Goal: Transaction & Acquisition: Purchase product/service

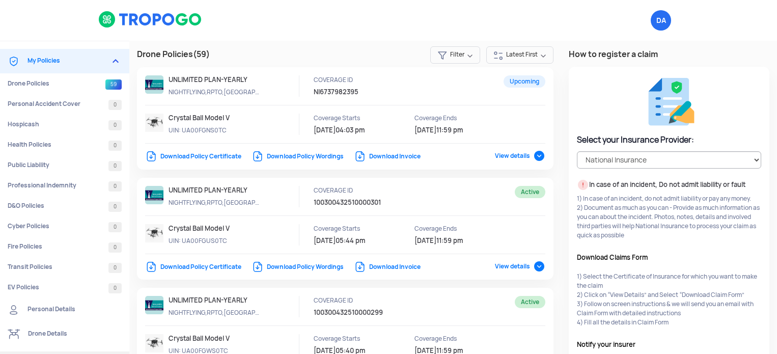
select select "National Insurance"
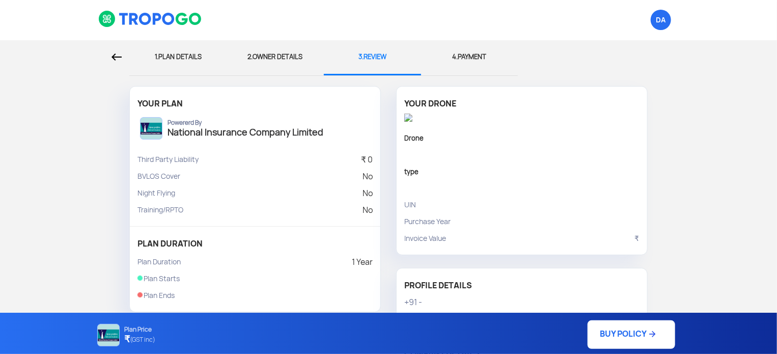
click at [111, 50] on div at bounding box center [65, 57] width 114 height 34
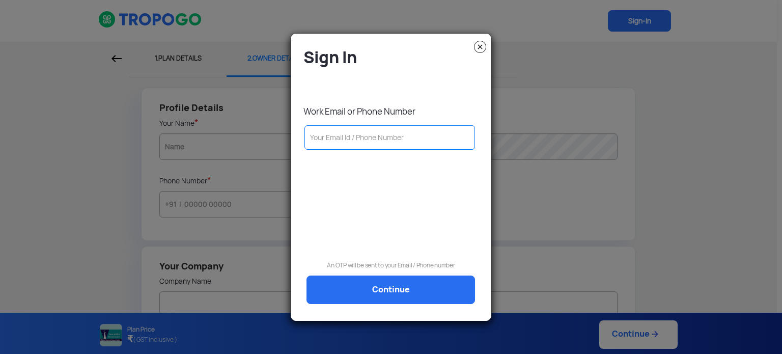
click at [384, 137] on input "text" at bounding box center [389, 137] width 171 height 24
type input "9"
type input "91"
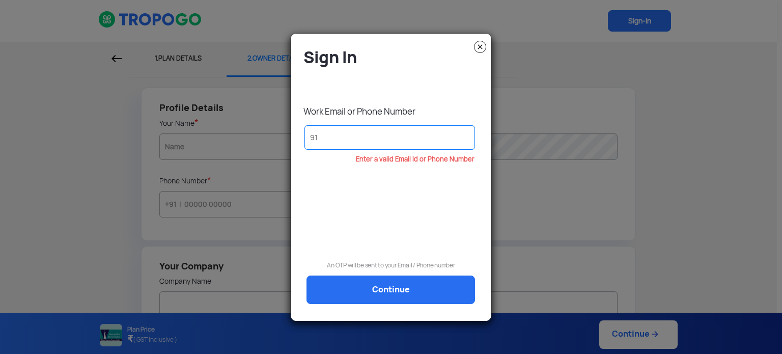
type input "916"
type input "9167"
type input "91678"
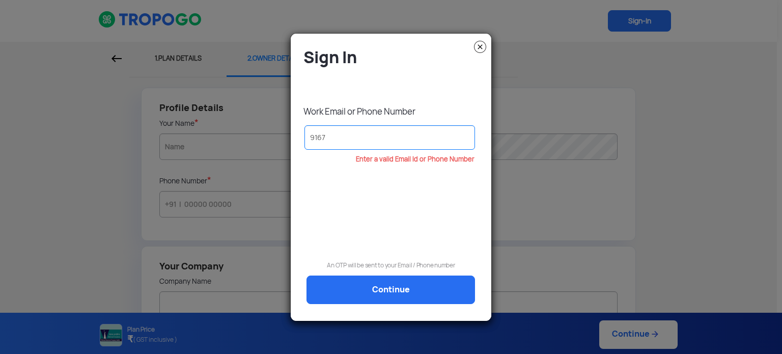
type input "91678"
type input "916782"
type input "9167827"
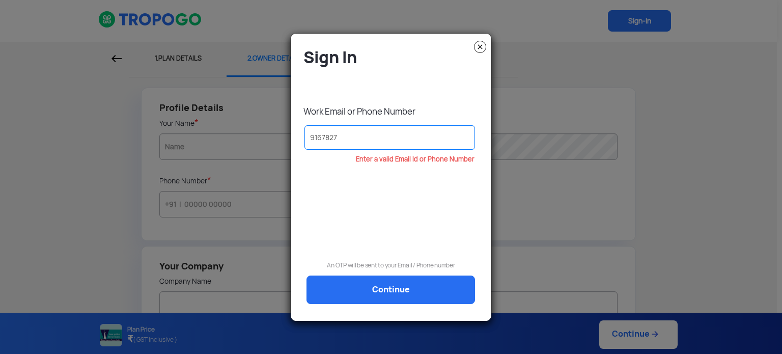
type input "91678272"
type input "916782728"
type input "9167827283"
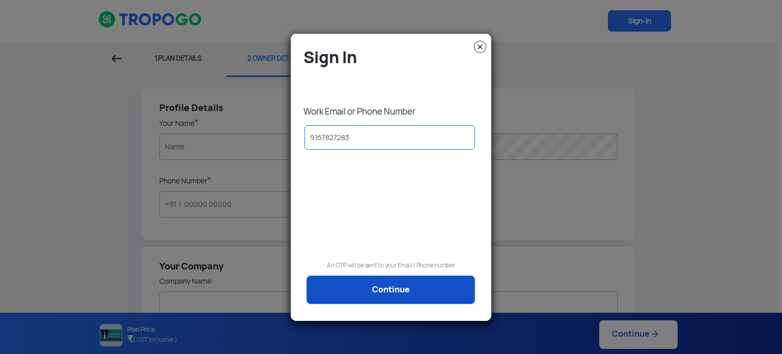
type input "9167827283"
click at [430, 283] on link "Continue" at bounding box center [390, 289] width 169 height 29
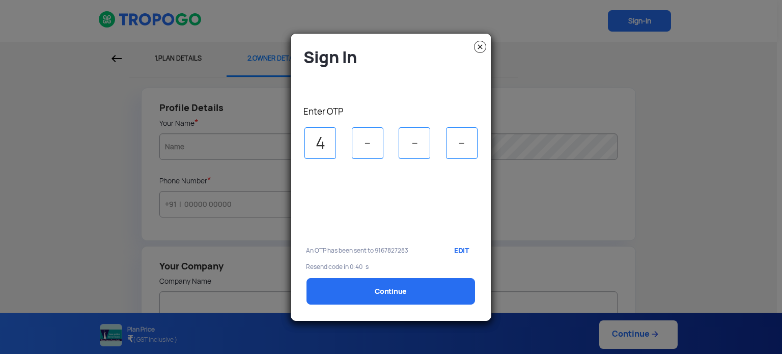
type input "4"
type input "6"
type input "4"
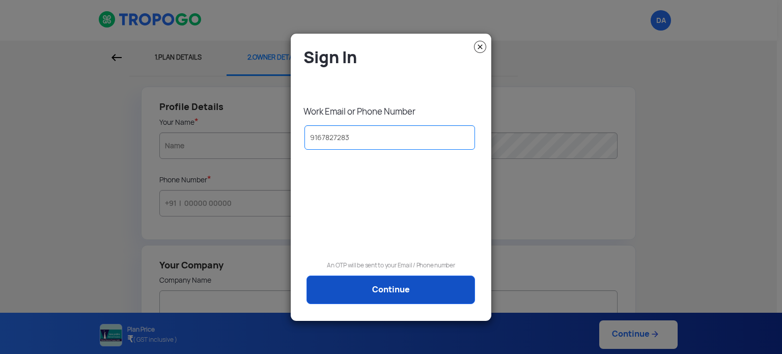
click at [407, 289] on link "Continue" at bounding box center [390, 289] width 169 height 29
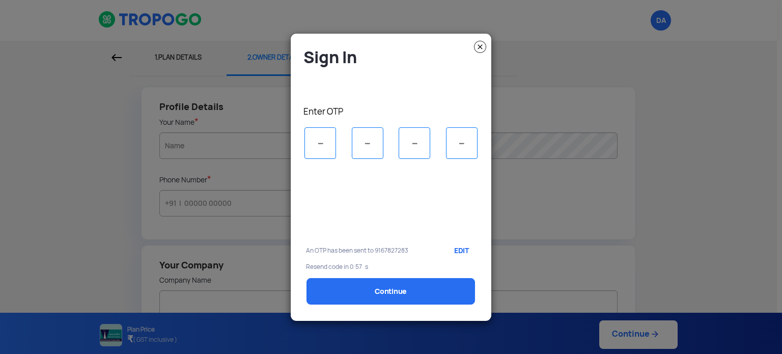
click at [482, 45] on img at bounding box center [480, 47] width 12 height 12
click at [482, 48] on img at bounding box center [480, 47] width 12 height 12
click at [480, 52] on img at bounding box center [480, 47] width 12 height 12
click at [480, 51] on img at bounding box center [480, 47] width 12 height 12
click at [482, 48] on img at bounding box center [480, 47] width 12 height 12
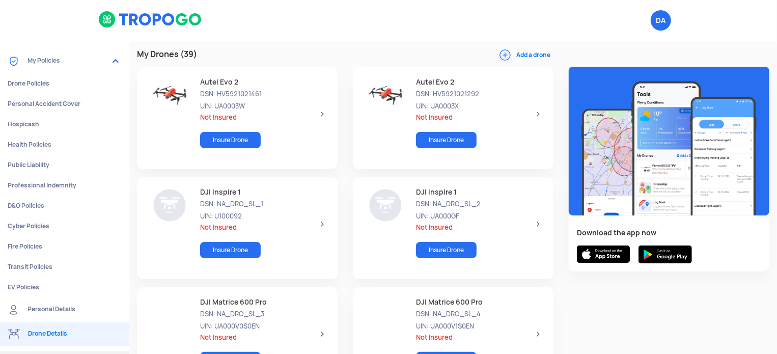
click at [119, 61] on img at bounding box center [115, 61] width 12 height 12
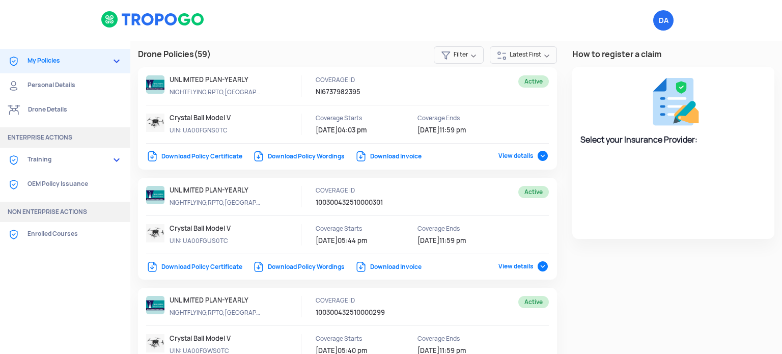
select select "National Insurance"
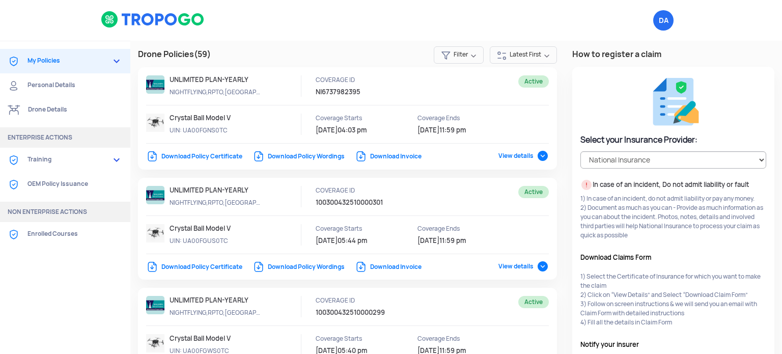
click at [194, 158] on link "Download Policy Certificate" at bounding box center [194, 156] width 96 height 8
click at [209, 264] on link "Download Policy Certificate" at bounding box center [194, 267] width 96 height 8
click at [132, 19] on img at bounding box center [153, 19] width 104 height 17
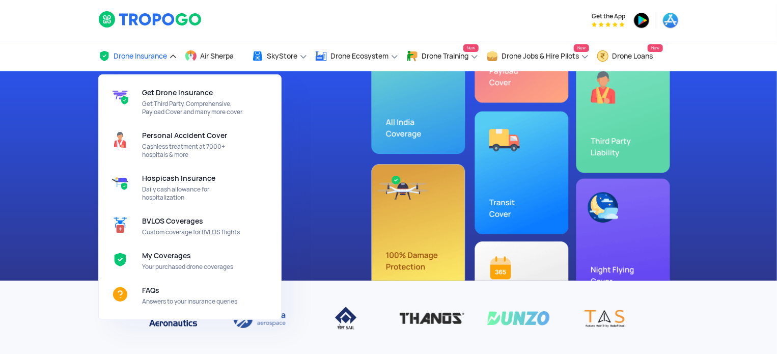
click at [159, 54] on span "Drone Insurance" at bounding box center [140, 56] width 53 height 8
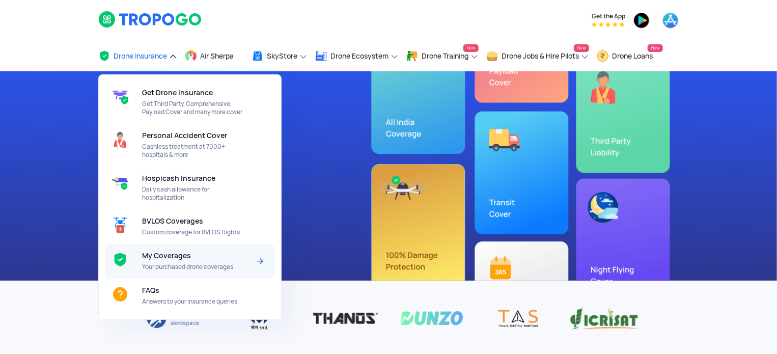
click at [200, 250] on div "My Coverages Your purchased drone coverages" at bounding box center [197, 261] width 111 height 35
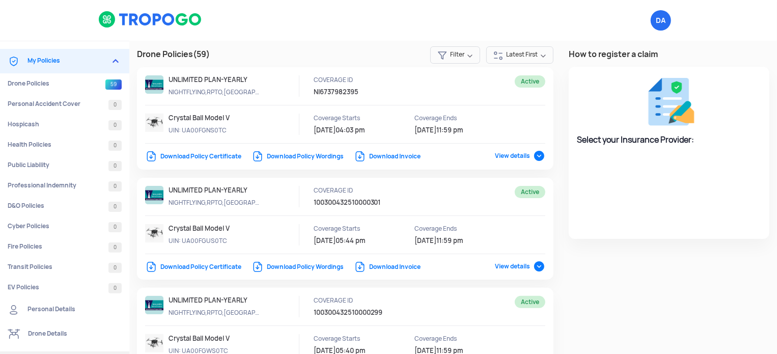
select select "National Insurance"
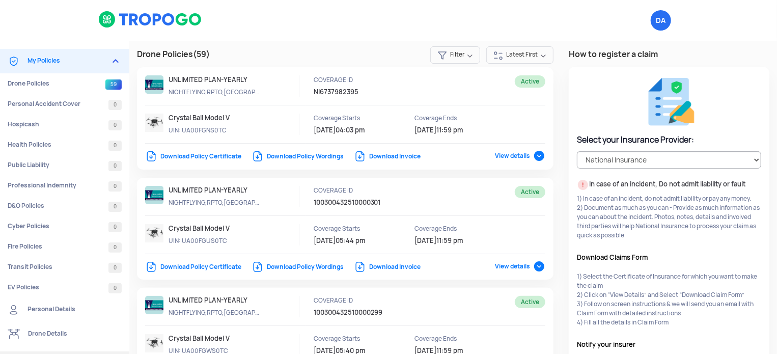
click at [131, 26] on img at bounding box center [150, 19] width 104 height 17
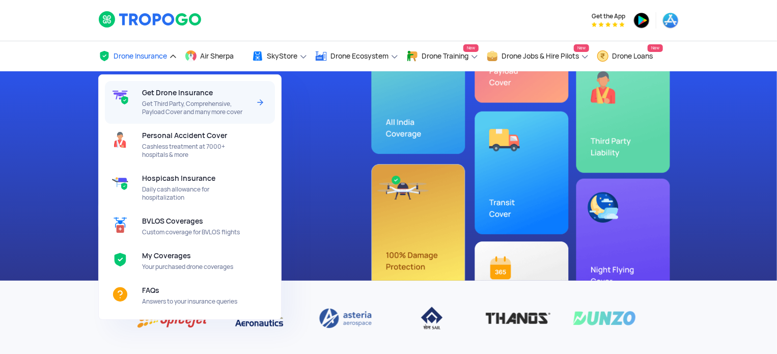
click at [222, 96] on div "Get Drone Insurance Get Third Party, Comprehensive, Payload Cover and many more…" at bounding box center [197, 102] width 111 height 43
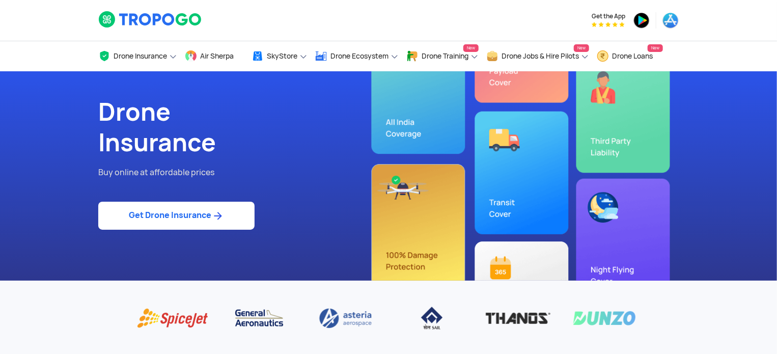
click at [234, 217] on link "Get Drone Insurance" at bounding box center [176, 216] width 156 height 28
select select "1000000"
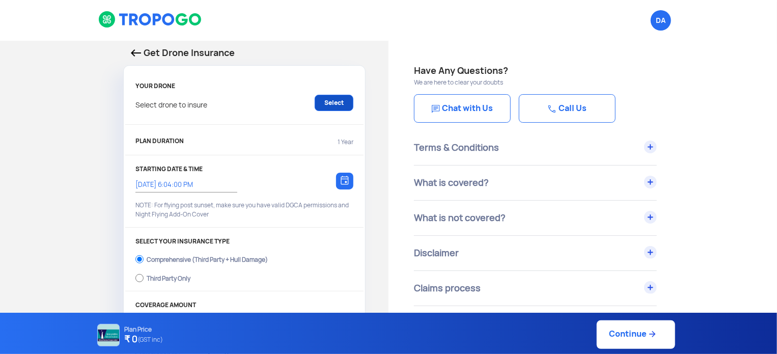
click at [338, 105] on link "Select" at bounding box center [334, 103] width 39 height 16
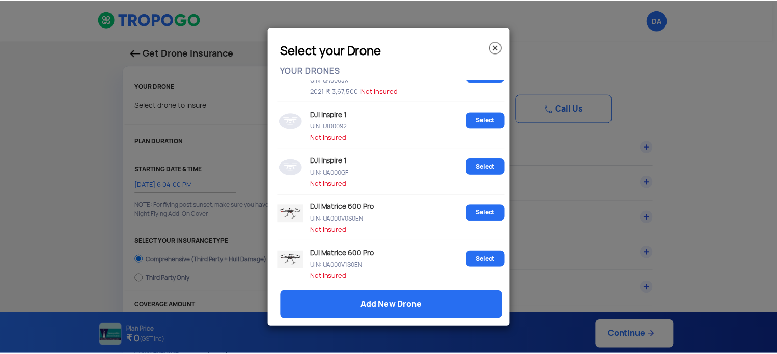
scroll to position [153, 0]
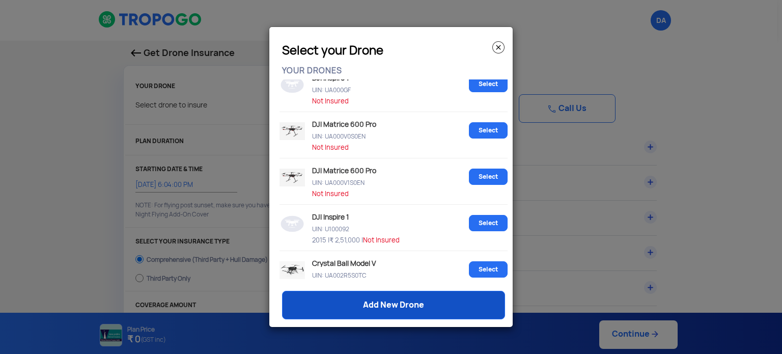
click at [410, 302] on link "Add New Drone" at bounding box center [393, 305] width 223 height 29
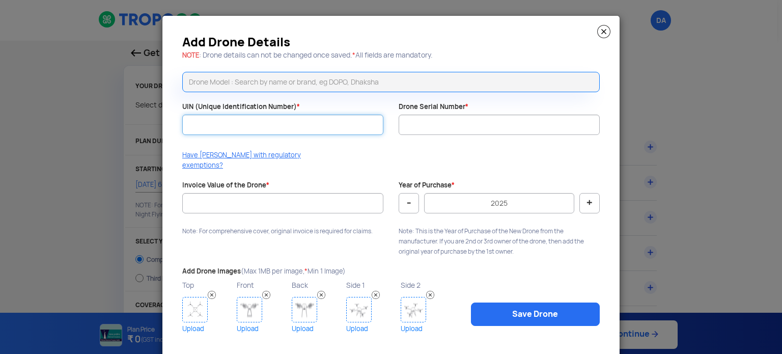
click at [246, 126] on input "UIN (Unique Identification Number) *" at bounding box center [282, 125] width 201 height 20
click at [244, 125] on input "UIN (Unique Identification Number) *" at bounding box center [282, 125] width 201 height 20
paste input "UA00FGPS0TC"
type input "UA00FGPS0TC"
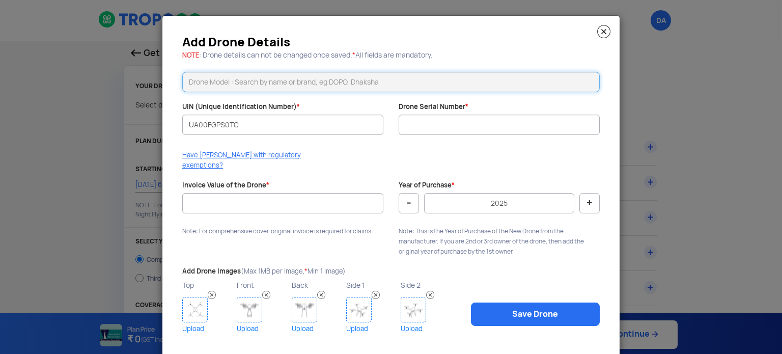
click at [263, 75] on input "text" at bounding box center [390, 82] width 417 height 20
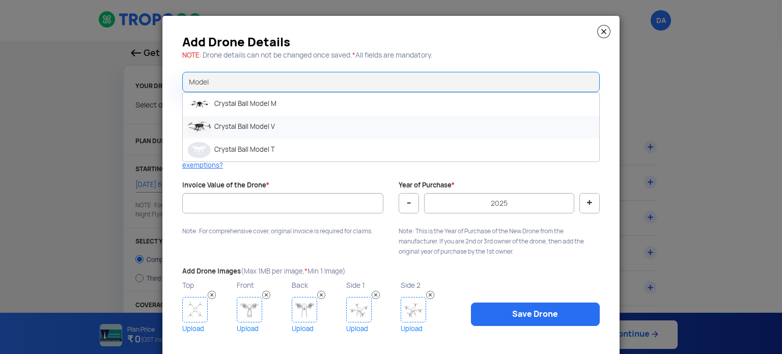
click at [257, 126] on li "Crystal Ball Model V" at bounding box center [391, 127] width 416 height 23
type input "Crystal Ball Model V"
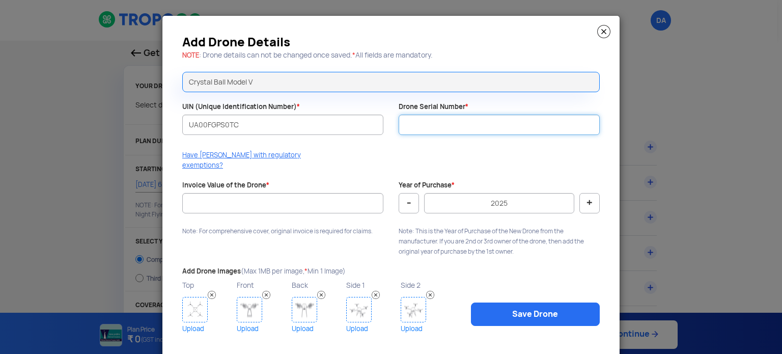
click at [448, 124] on input "Drone Serial Number *" at bounding box center [499, 125] width 201 height 20
click at [431, 118] on input "Drone Serial Number *" at bounding box center [499, 125] width 201 height 20
paste input "V00237"
type input "V00237"
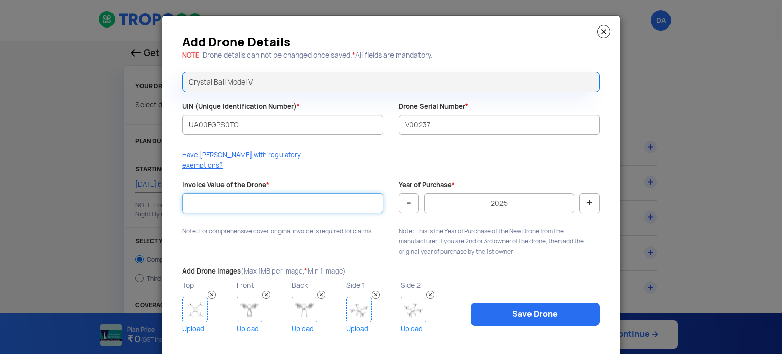
click at [259, 196] on input "Invoice Value of the Drone *" at bounding box center [282, 203] width 201 height 20
click at [245, 193] on input "Invoice Value of the Drone *" at bounding box center [282, 203] width 201 height 20
click at [275, 193] on input "Invoice Value of the Drone *" at bounding box center [282, 203] width 201 height 20
click at [227, 198] on input "Invoice Value of the Drone *" at bounding box center [282, 203] width 201 height 20
click at [189, 194] on input "229000" at bounding box center [282, 203] width 201 height 20
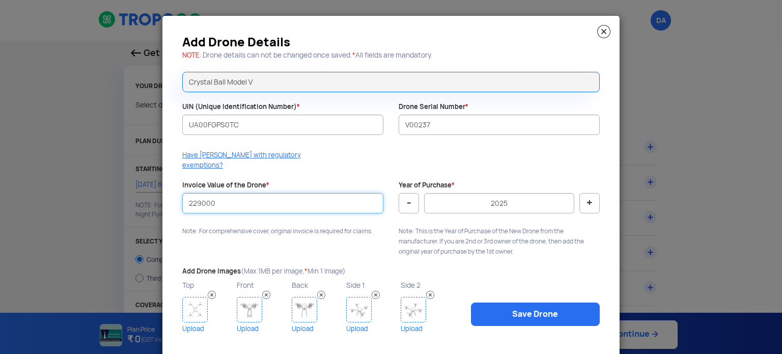
click at [197, 195] on input "229000" at bounding box center [282, 203] width 201 height 20
type input "229000"
click at [196, 302] on img at bounding box center [194, 309] width 25 height 25
click at [245, 304] on img at bounding box center [249, 309] width 25 height 25
click at [307, 302] on img at bounding box center [304, 309] width 25 height 25
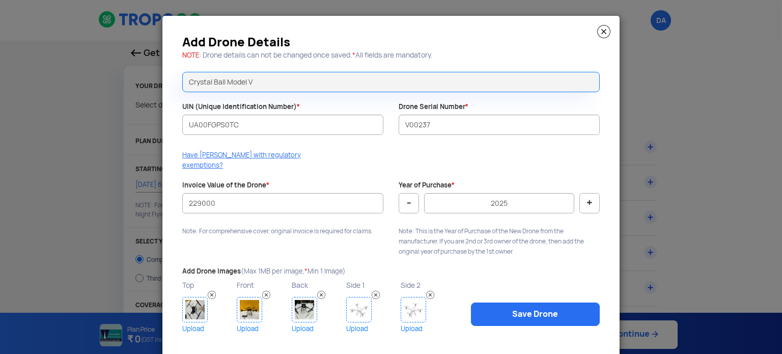
click at [354, 298] on img at bounding box center [358, 309] width 25 height 25
click at [413, 298] on img at bounding box center [413, 309] width 25 height 25
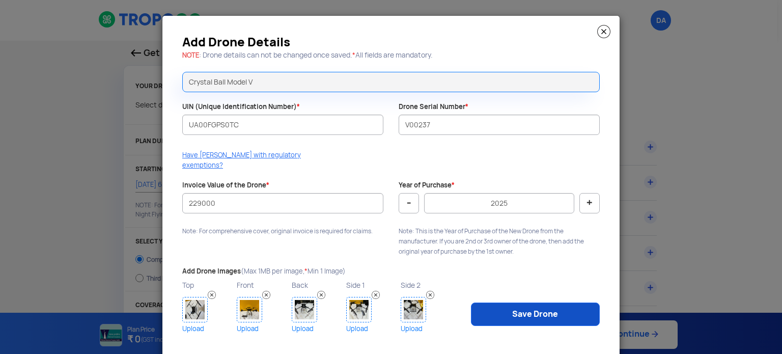
click at [545, 302] on link "Save Drone" at bounding box center [535, 313] width 129 height 23
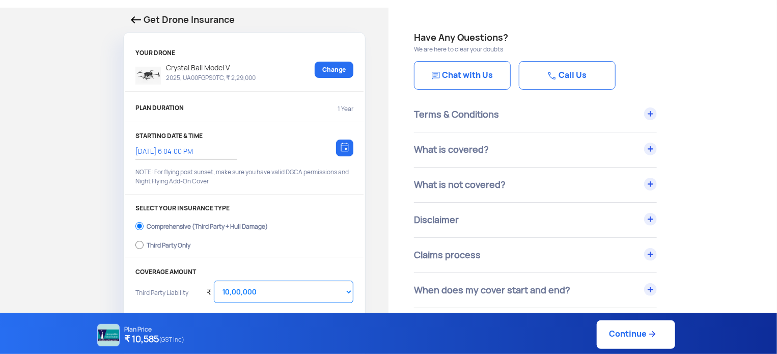
scroll to position [51, 0]
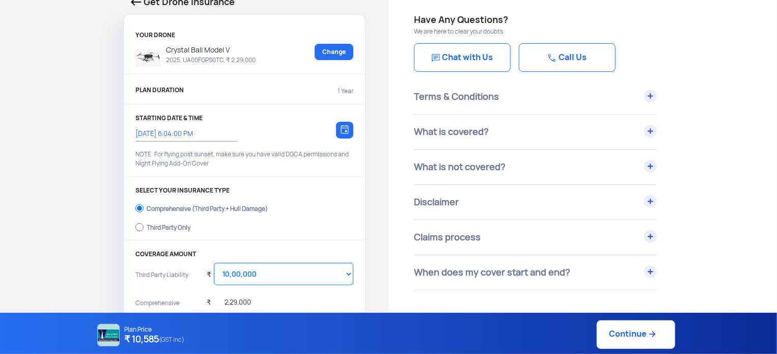
click at [152, 226] on div "Third Party Only" at bounding box center [169, 226] width 44 height 4
click at [144, 226] on input "Third Party Only" at bounding box center [139, 227] width 8 height 14
radio input "true"
select select "2000000"
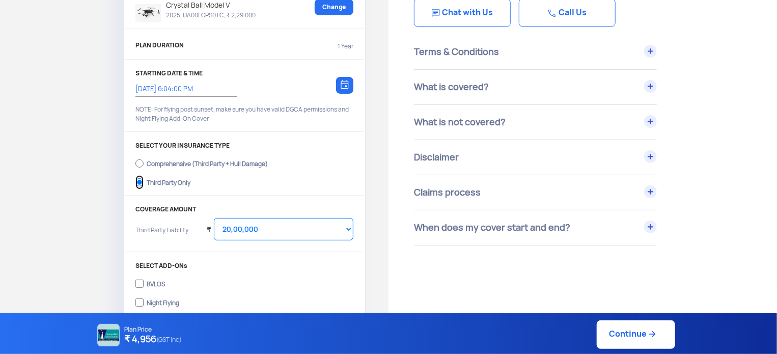
scroll to position [204, 0]
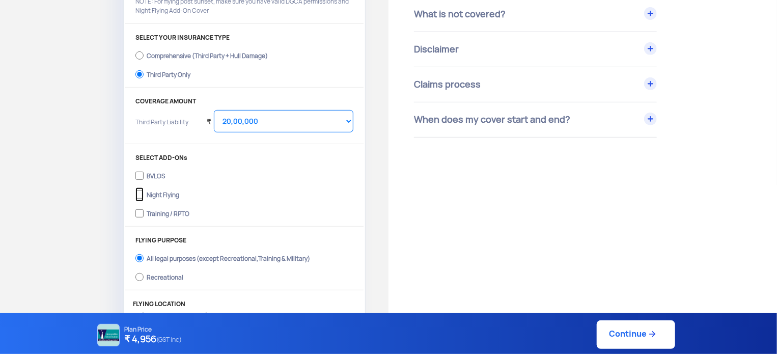
click at [140, 198] on input "Night Flying" at bounding box center [139, 194] width 8 height 14
checkbox input "true"
click at [144, 217] on label "Training / RPTO" at bounding box center [244, 212] width 218 height 16
click at [144, 217] on input "Training / RPTO" at bounding box center [139, 213] width 8 height 14
checkbox input "true"
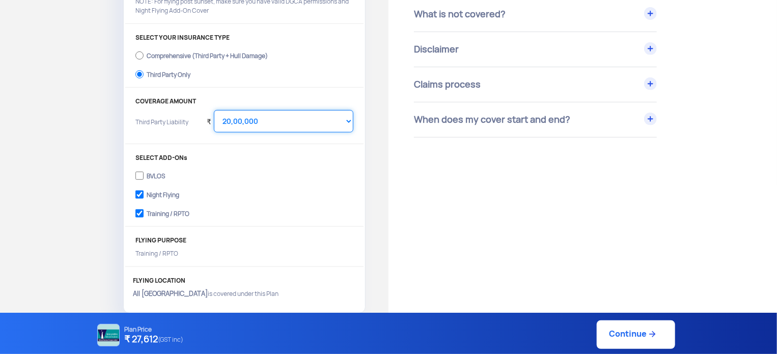
click at [267, 120] on select "Select Amount 10,00,000 15,00,000 20,00,000 25,00,000 30,00,000" at bounding box center [284, 121] width 140 height 22
select select "1000000"
click at [214, 110] on select "Select Amount 10,00,000 15,00,000 20,00,000 25,00,000 30,00,000" at bounding box center [284, 121] width 140 height 22
click at [623, 329] on link "Continue" at bounding box center [636, 334] width 78 height 29
type input "25/9/2025, 6:06:00 PM"
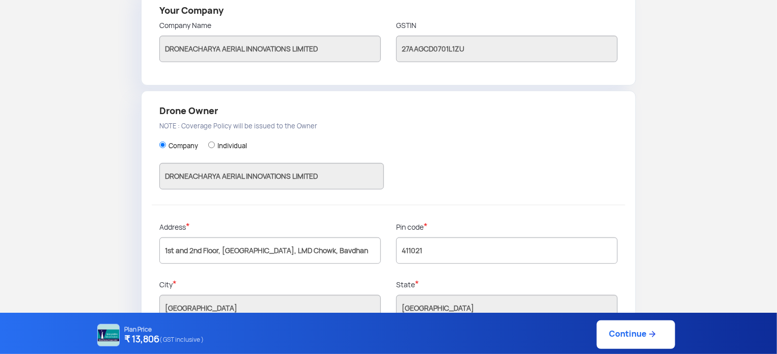
scroll to position [283, 0]
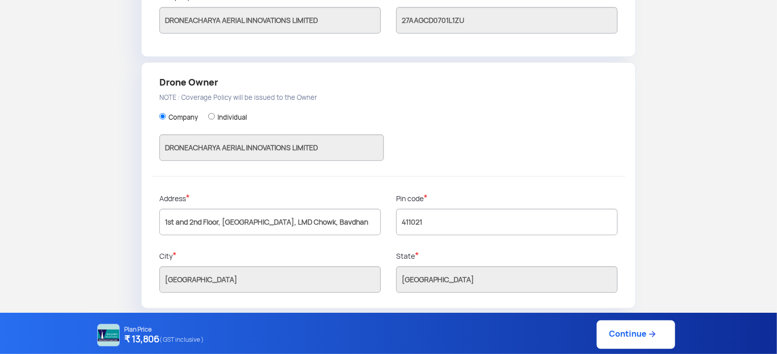
click at [631, 333] on link "Continue" at bounding box center [636, 334] width 78 height 29
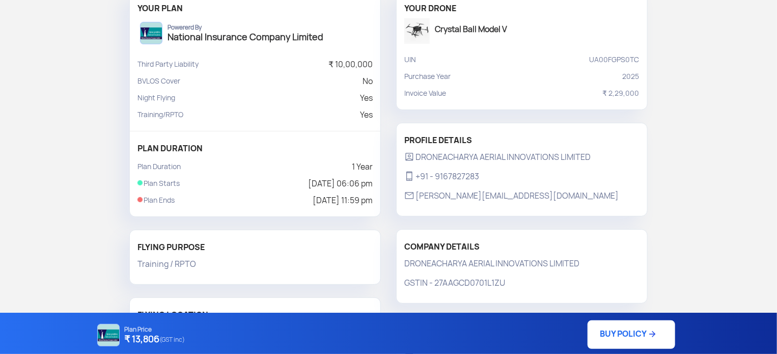
scroll to position [102, 0]
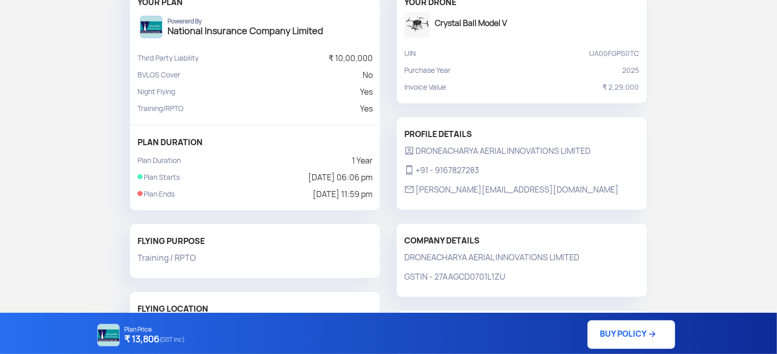
click at [612, 328] on link "BUY POLICY" at bounding box center [632, 334] width 88 height 29
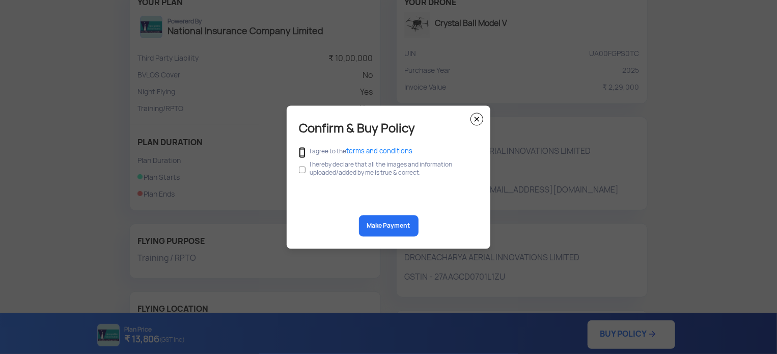
click at [303, 150] on input "checkbox" at bounding box center [302, 152] width 7 height 11
checkbox input "true"
click at [301, 170] on input "checkbox" at bounding box center [302, 169] width 7 height 19
checkbox input "true"
click at [384, 224] on button "Make Payment" at bounding box center [389, 225] width 60 height 21
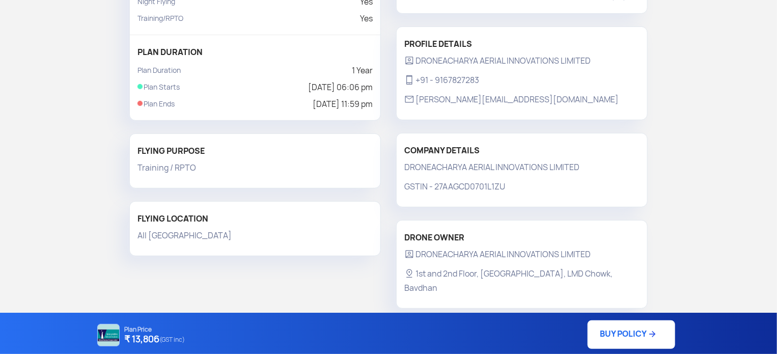
scroll to position [0, 0]
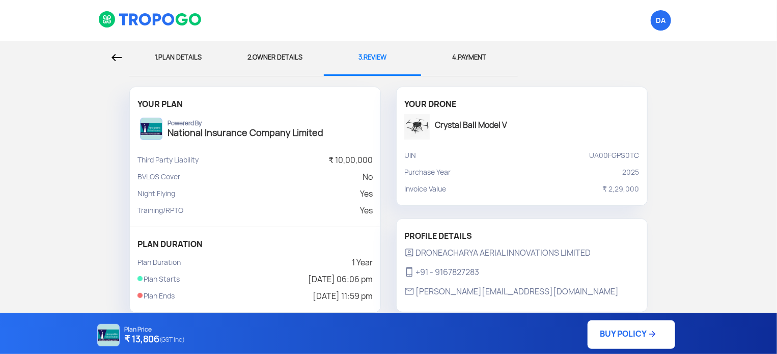
click at [456, 53] on span "4." at bounding box center [455, 57] width 6 height 9
click at [114, 63] on div at bounding box center [65, 58] width 114 height 34
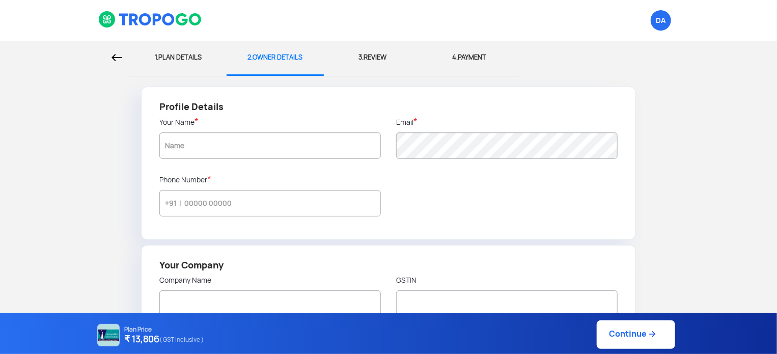
type input "DRONEACHARYA AERIAL INNOVATIONS LIMITED"
type input "9167827283"
type input "DRONEACHARYA AERIAL INNOVATIONS LIMITED"
type input "27AAGCD0701L1ZU"
type input "DRONEACHARYA AERIAL INNOVATIONS LIMITED"
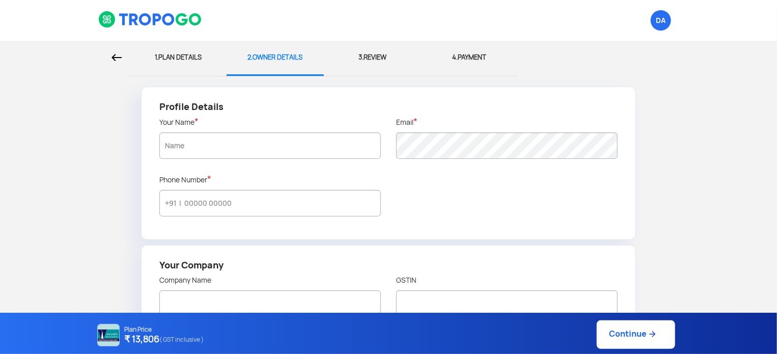
type input "1st and 2nd Floor, Galore Tech IT Park, LMD Chowk, Bavdhan"
type input "411021"
type input "Pune City"
type input "Maharashtra"
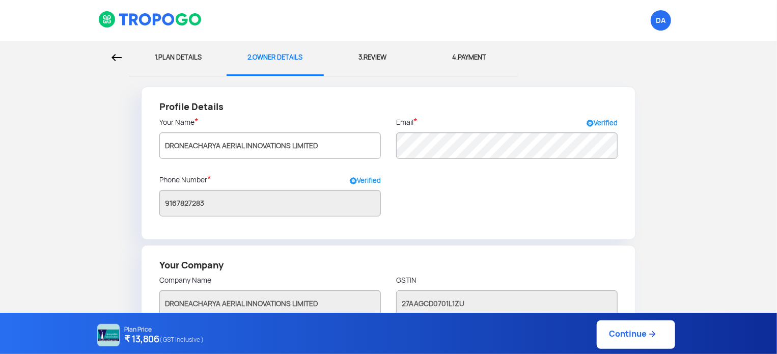
click at [114, 59] on img at bounding box center [116, 57] width 10 height 7
select select "1000000"
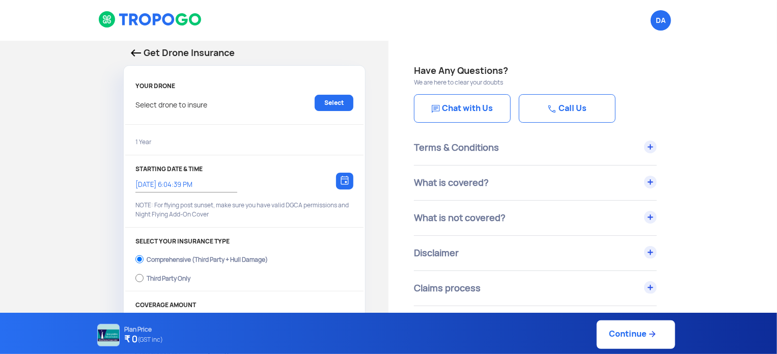
type input "25/9/2025, 6:06:00 PM"
radio input "false"
radio input "true"
checkbox input "true"
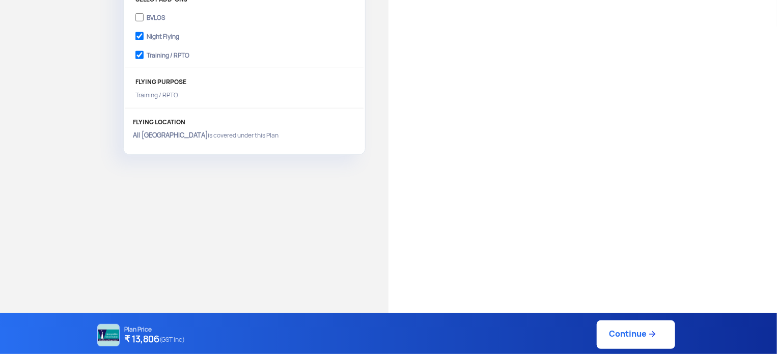
scroll to position [372, 0]
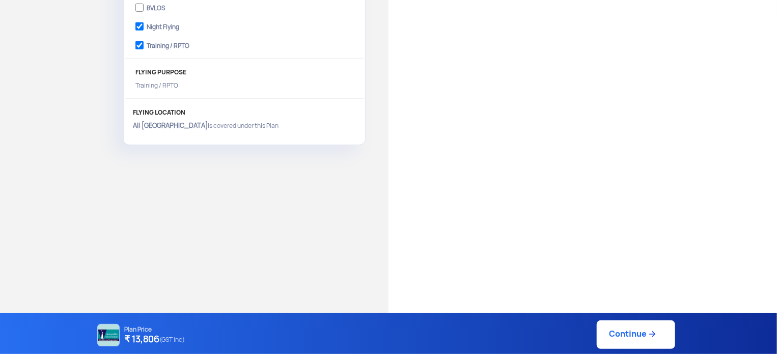
click at [642, 331] on link "Continue" at bounding box center [636, 334] width 78 height 29
type input "25/9/2025, 6:19:00 PM"
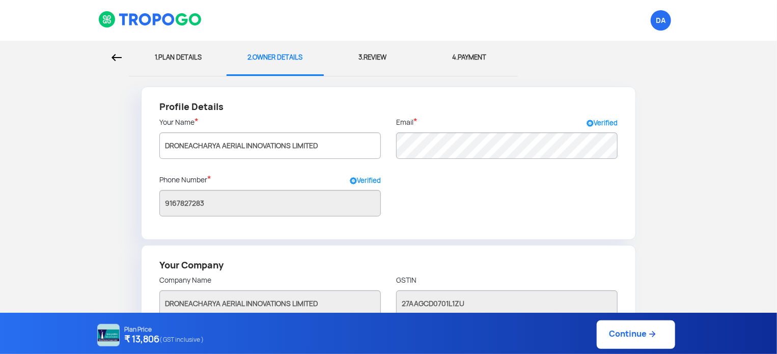
click at [633, 336] on link "Continue" at bounding box center [636, 334] width 78 height 29
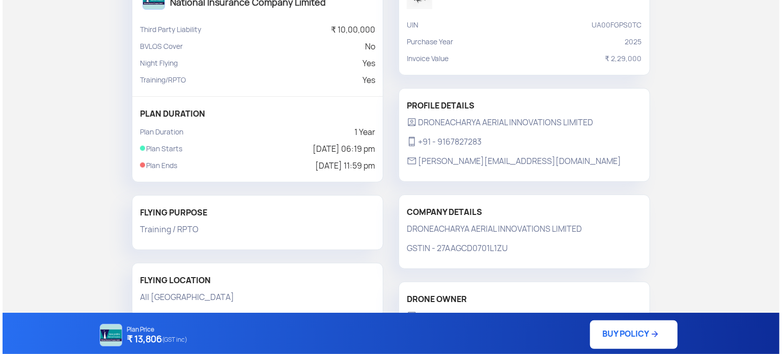
scroll to position [153, 0]
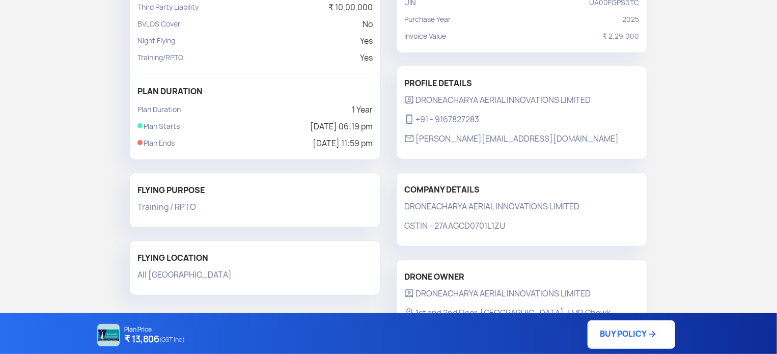
click at [626, 337] on link "BUY POLICY" at bounding box center [632, 334] width 88 height 29
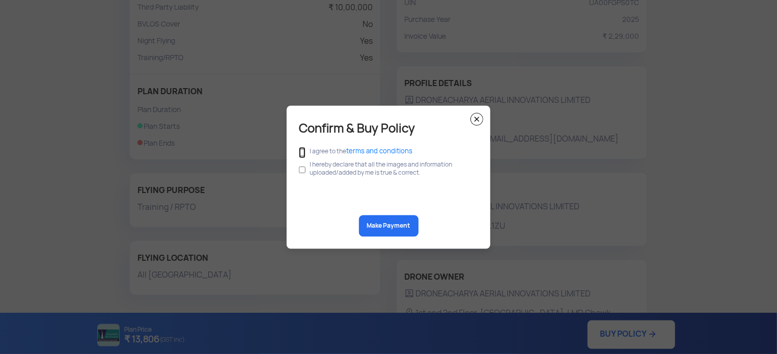
click at [299, 152] on input "checkbox" at bounding box center [302, 152] width 7 height 11
checkbox input "true"
click at [301, 170] on input "checkbox" at bounding box center [302, 169] width 7 height 19
checkbox input "true"
click at [379, 237] on div "Confirm & Buy Policy I agree to the terms and conditions I hereby declare that …" at bounding box center [389, 176] width 204 height 143
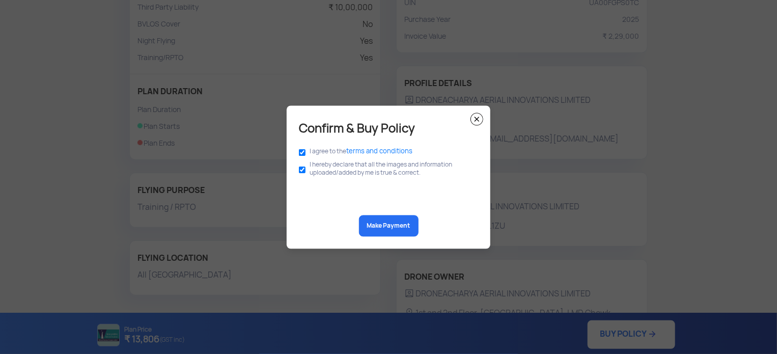
click at [381, 226] on button "Make Payment" at bounding box center [389, 225] width 60 height 21
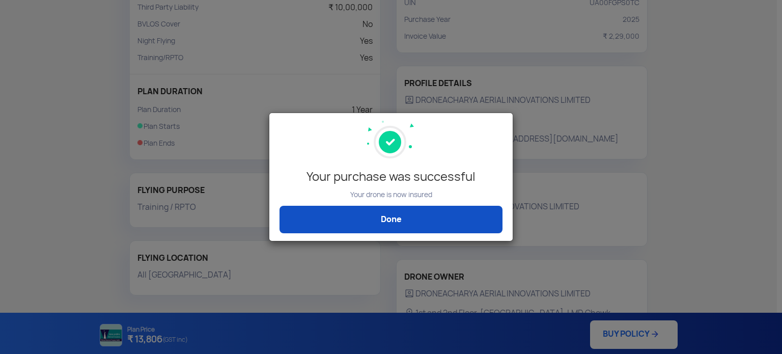
click at [436, 213] on link "Done" at bounding box center [391, 219] width 223 height 27
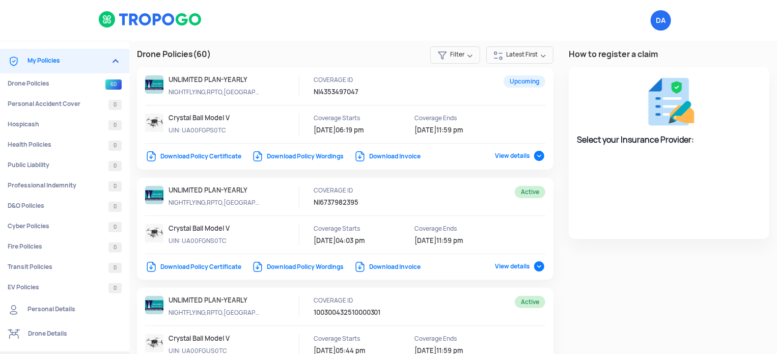
select select "National Insurance"
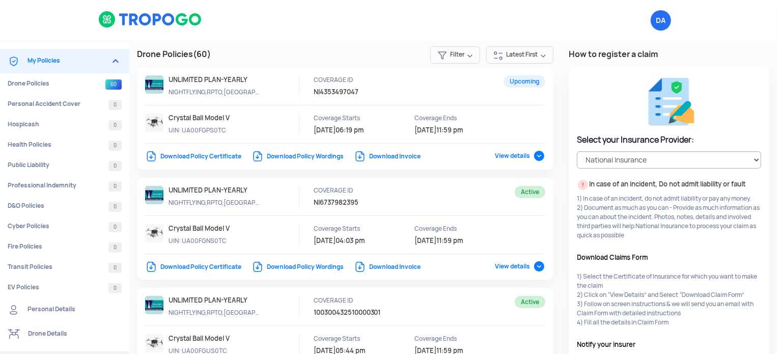
click at [196, 160] on div "Download Policy Certificate Download Policy Wordings Download Invoice View deta…" at bounding box center [345, 157] width 400 height 10
click at [191, 156] on link "Download Policy Certificate" at bounding box center [193, 156] width 96 height 8
click at [185, 264] on link "Download Policy Certificate" at bounding box center [193, 267] width 96 height 8
click at [215, 265] on link "Download Policy Certificate" at bounding box center [193, 267] width 96 height 8
click at [211, 156] on link "Download Policy Certificate" at bounding box center [193, 156] width 96 height 8
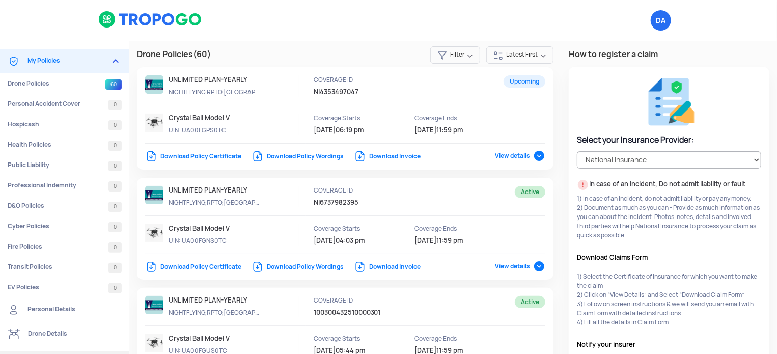
click at [110, 21] on img at bounding box center [150, 19] width 104 height 17
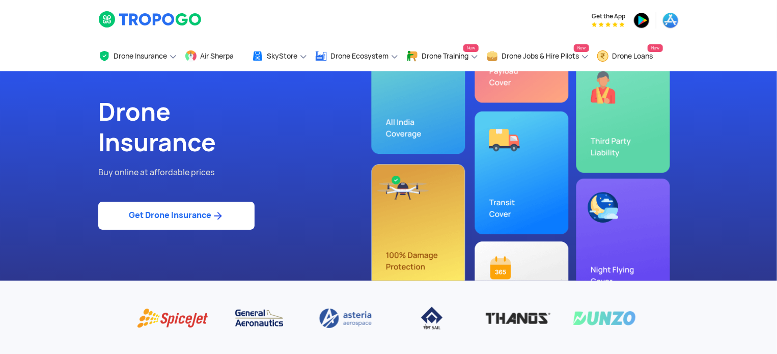
click at [222, 219] on img at bounding box center [217, 216] width 13 height 12
select select "1000000"
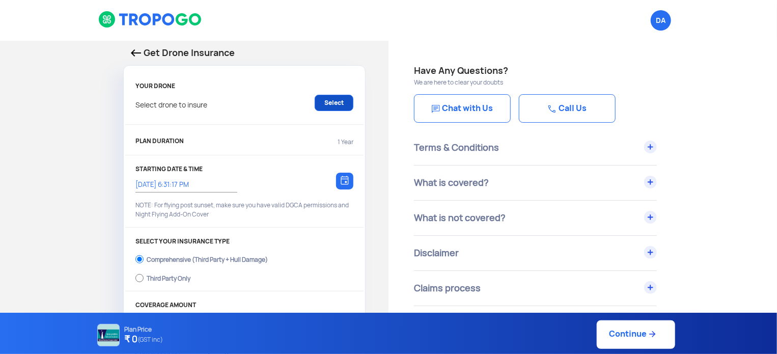
click at [330, 101] on link "Select" at bounding box center [334, 103] width 39 height 16
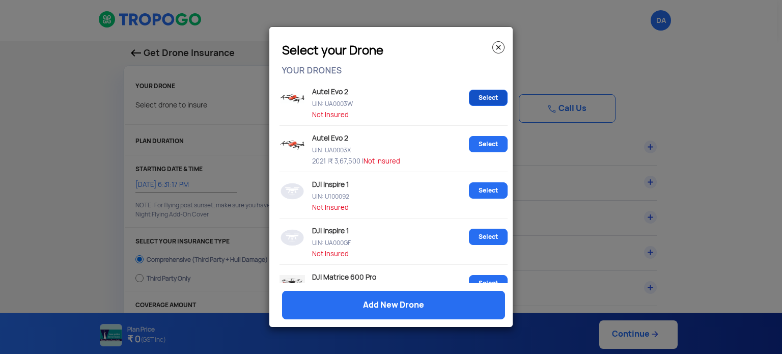
click at [479, 97] on link "Select" at bounding box center [488, 98] width 39 height 16
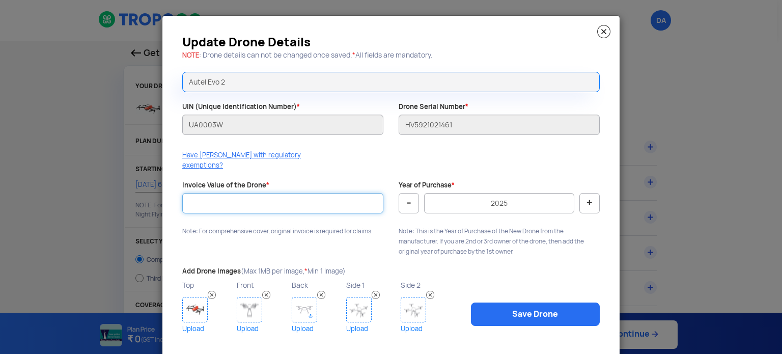
click at [342, 197] on input "Invoice Value of the Drone *" at bounding box center [282, 203] width 201 height 20
type input "10000"
click at [196, 298] on img at bounding box center [194, 309] width 25 height 25
click at [242, 300] on img at bounding box center [249, 309] width 25 height 25
click at [302, 302] on img at bounding box center [304, 309] width 25 height 25
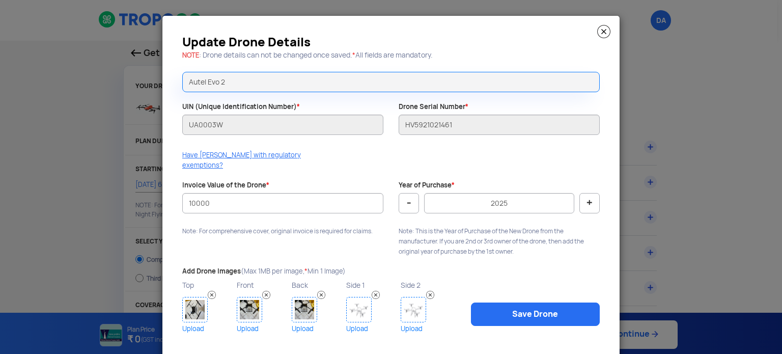
click at [354, 299] on img at bounding box center [358, 309] width 25 height 25
click at [411, 297] on img at bounding box center [413, 309] width 25 height 25
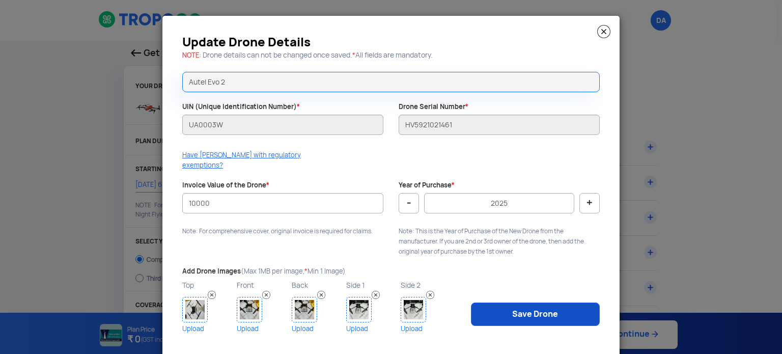
click at [546, 302] on link "Save Drone" at bounding box center [535, 313] width 129 height 23
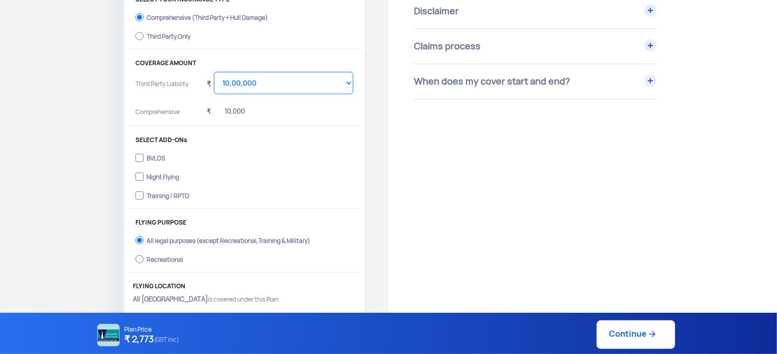
scroll to position [255, 0]
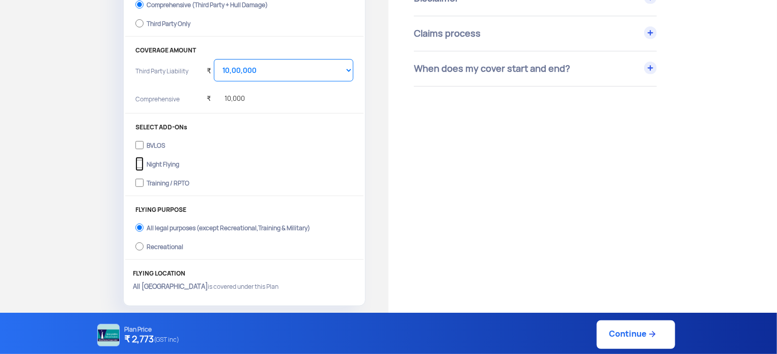
click at [138, 161] on input "Night Flying" at bounding box center [139, 164] width 8 height 14
checkbox input "true"
click at [145, 185] on label "Training / RPTO" at bounding box center [244, 182] width 218 height 16
click at [144, 185] on input "Training / RPTO" at bounding box center [139, 183] width 8 height 14
checkbox input "true"
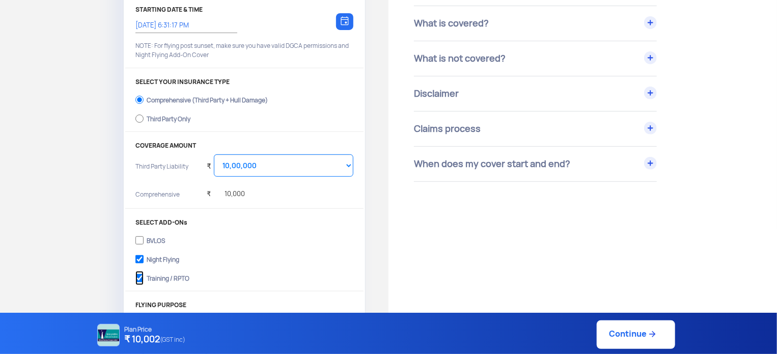
scroll to position [153, 0]
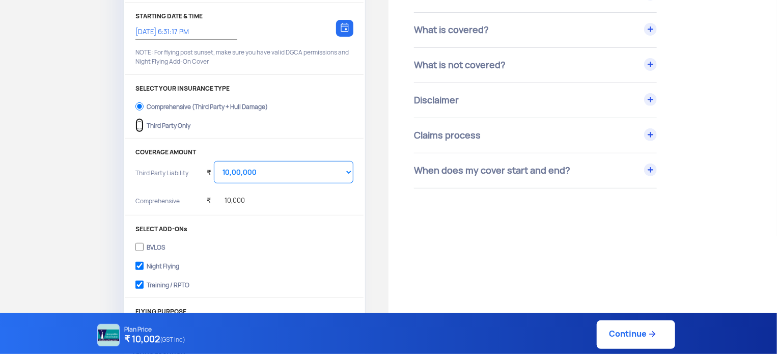
click at [138, 126] on input "Third Party Only" at bounding box center [139, 125] width 8 height 14
radio input "true"
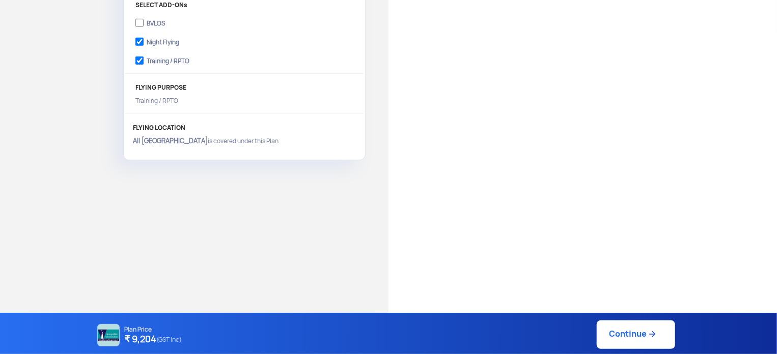
click at [647, 336] on img at bounding box center [652, 334] width 10 height 10
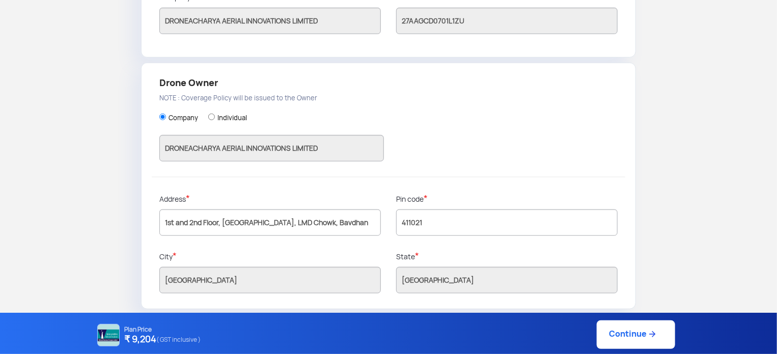
scroll to position [283, 0]
click at [638, 329] on link "Continue" at bounding box center [636, 334] width 78 height 29
